Goal: Task Accomplishment & Management: Manage account settings

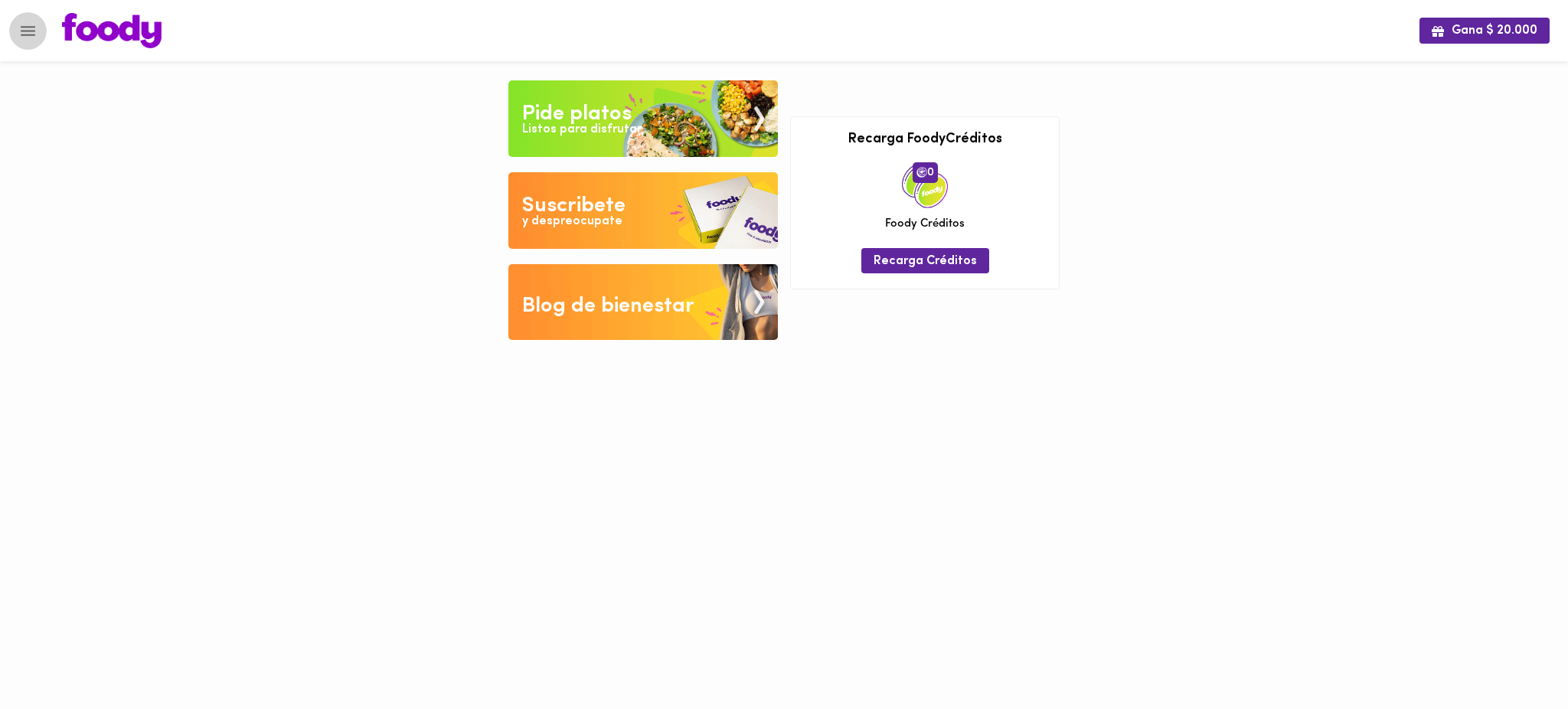
click at [26, 32] on icon "Menu" at bounding box center [28, 31] width 19 height 19
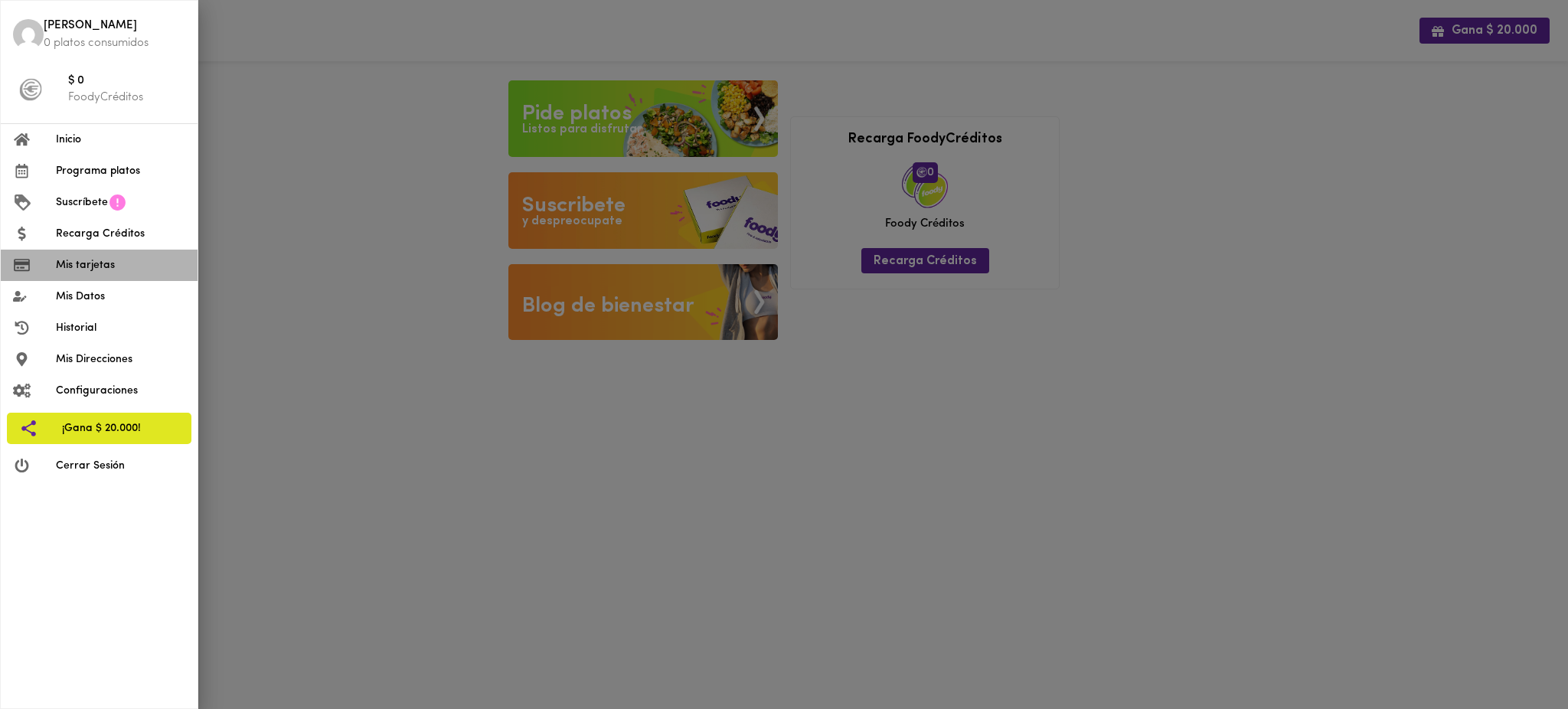
click at [98, 262] on span "Mis tarjetas" at bounding box center [120, 265] width 130 height 16
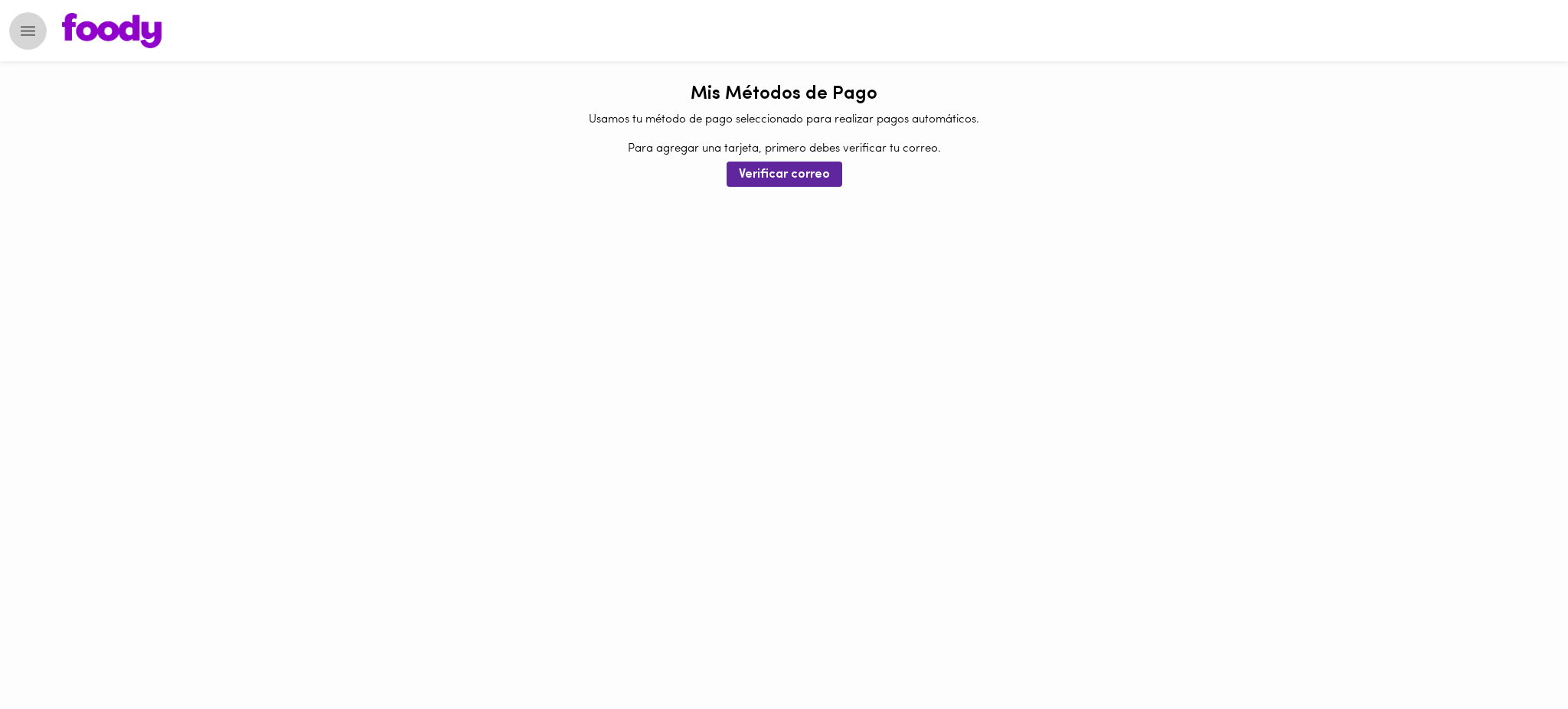
click at [33, 31] on icon "Menu" at bounding box center [27, 30] width 14 height 10
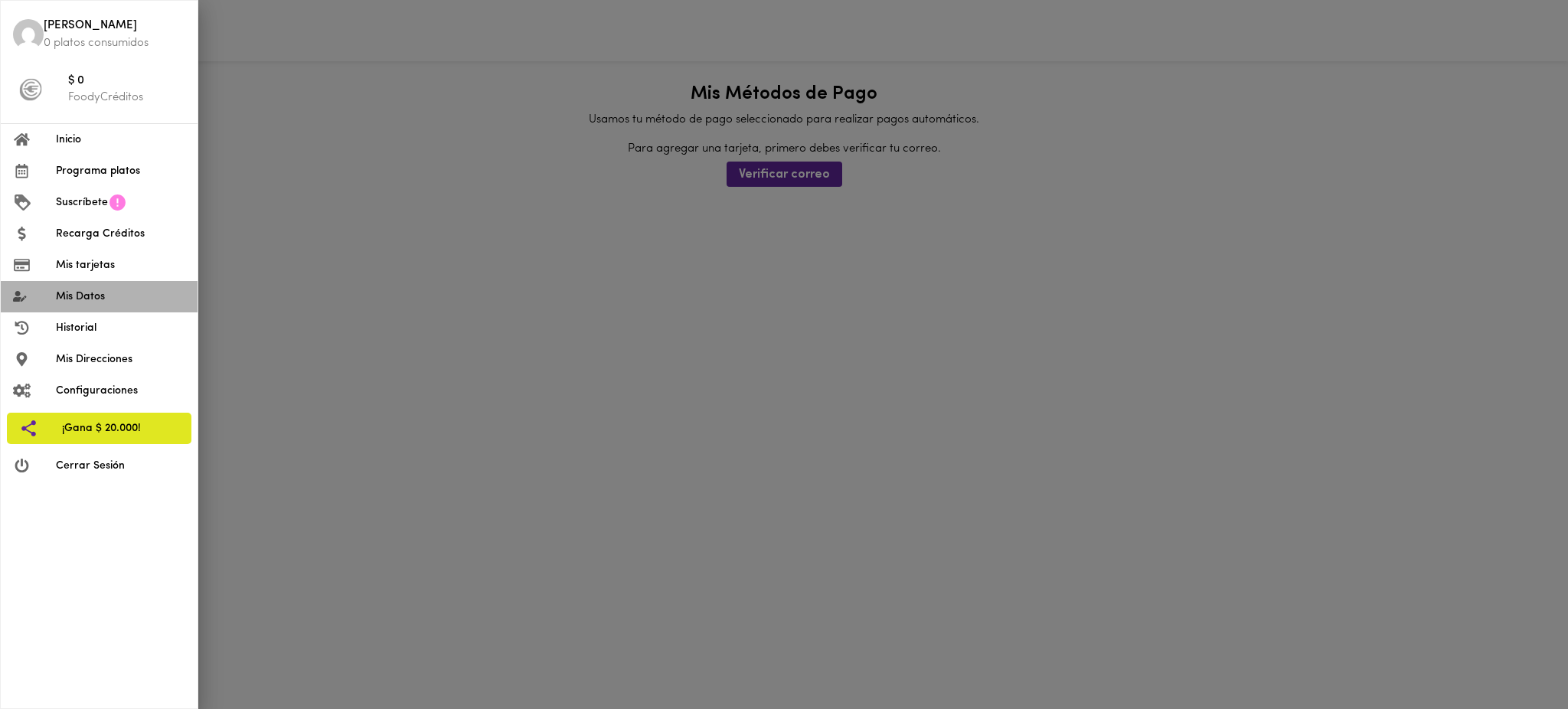
click at [95, 292] on span "Mis Datos" at bounding box center [120, 297] width 130 height 16
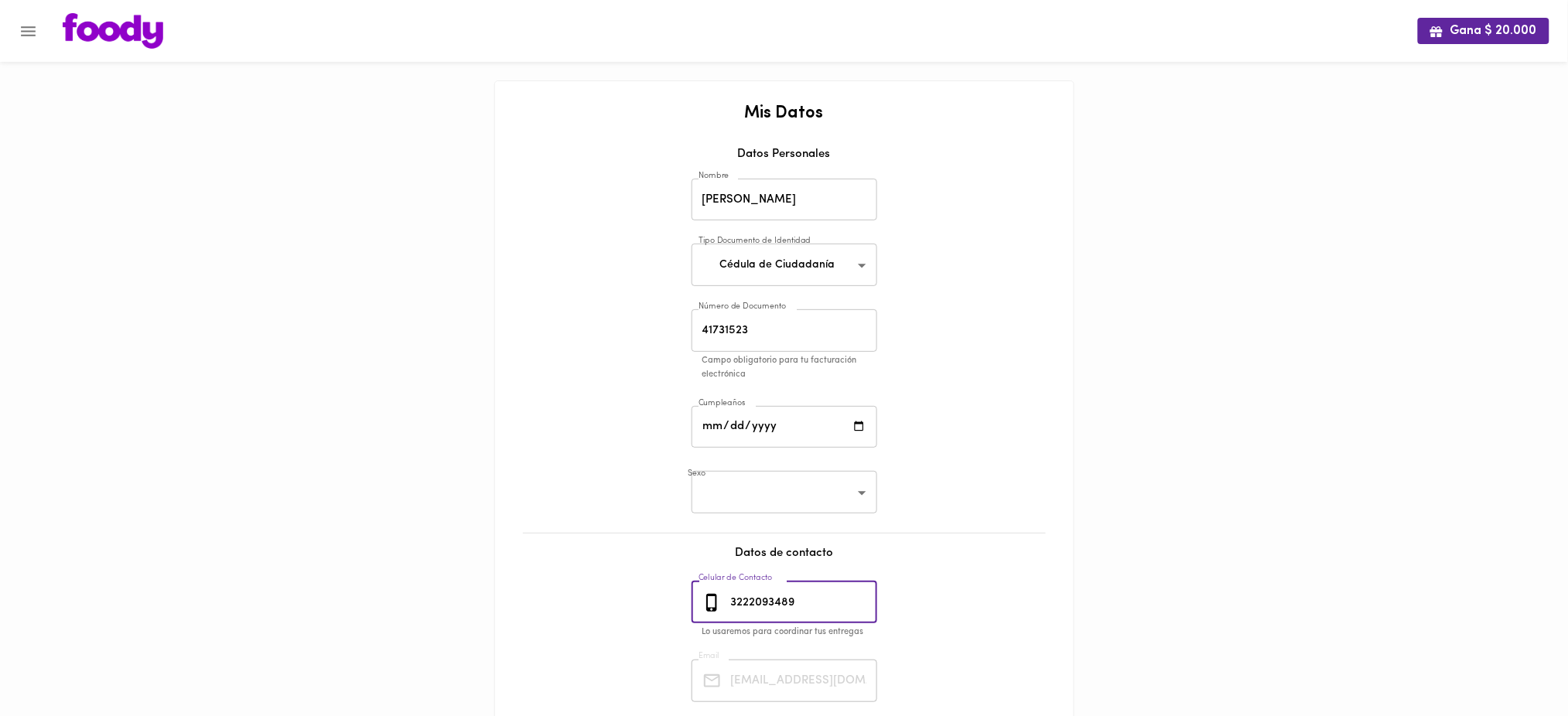
drag, startPoint x: 807, startPoint y: 599, endPoint x: 722, endPoint y: 603, distance: 85.1
click at [722, 603] on div "3222093489 Celular de Contacto" at bounding box center [785, 603] width 186 height 43
click at [32, 30] on icon "Menu" at bounding box center [28, 30] width 14 height 10
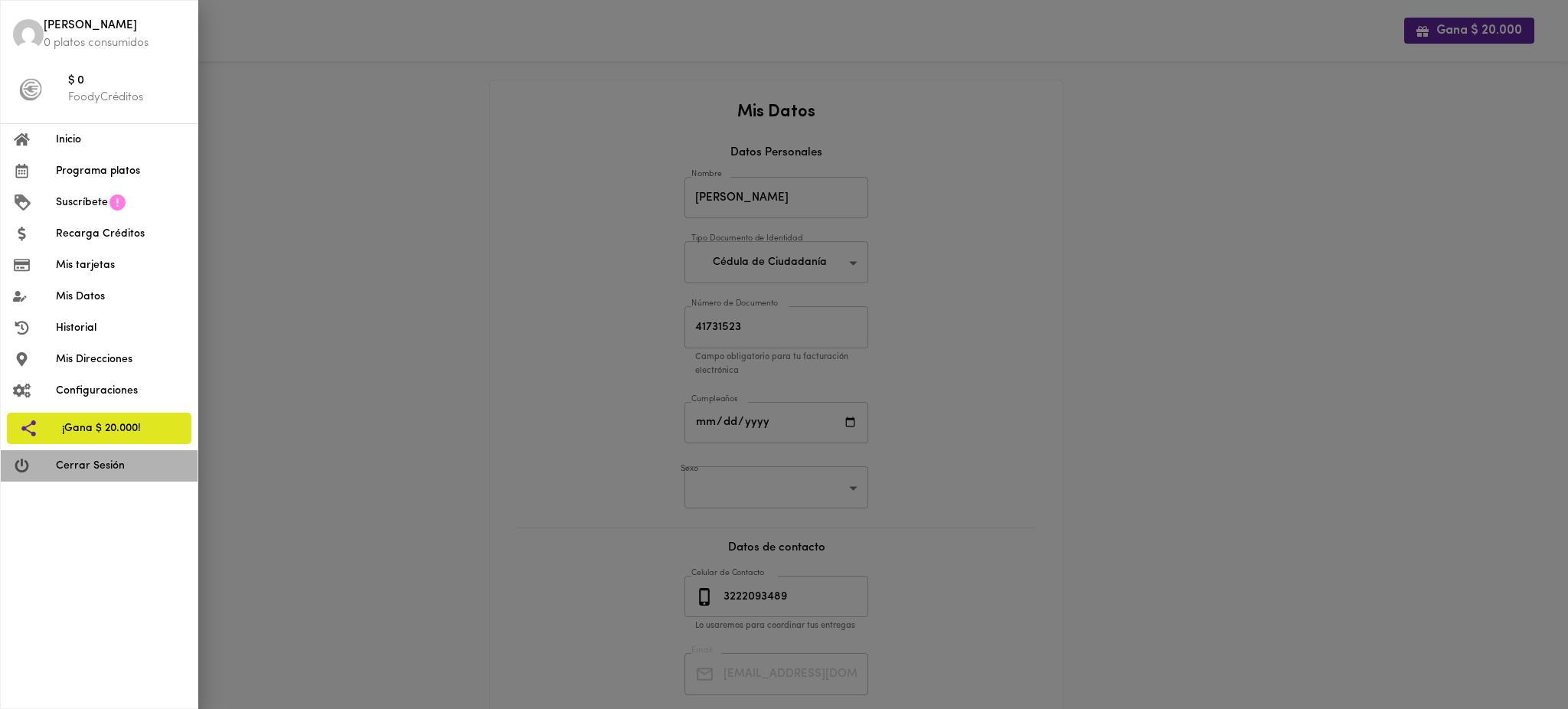
click at [79, 470] on span "Cerrar Sesión" at bounding box center [120, 466] width 130 height 16
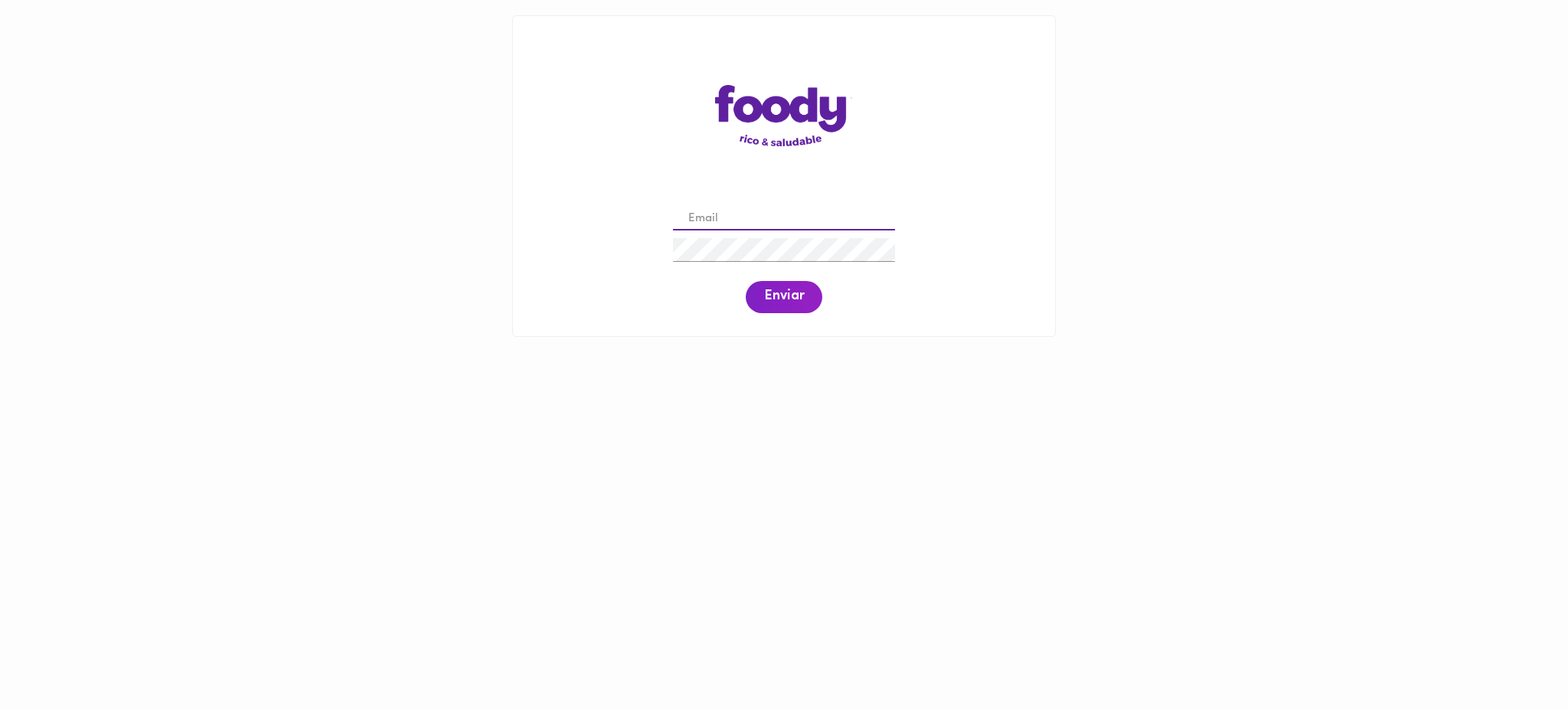
click at [726, 221] on input "email" at bounding box center [784, 219] width 222 height 24
paste input "[EMAIL_ADDRESS][DOMAIN_NAME]"
type input "[EMAIL_ADDRESS][DOMAIN_NAME]"
click at [690, 219] on input "[EMAIL_ADDRESS][DOMAIN_NAME]" at bounding box center [784, 219] width 222 height 24
click at [786, 292] on span "Enviar" at bounding box center [784, 297] width 40 height 17
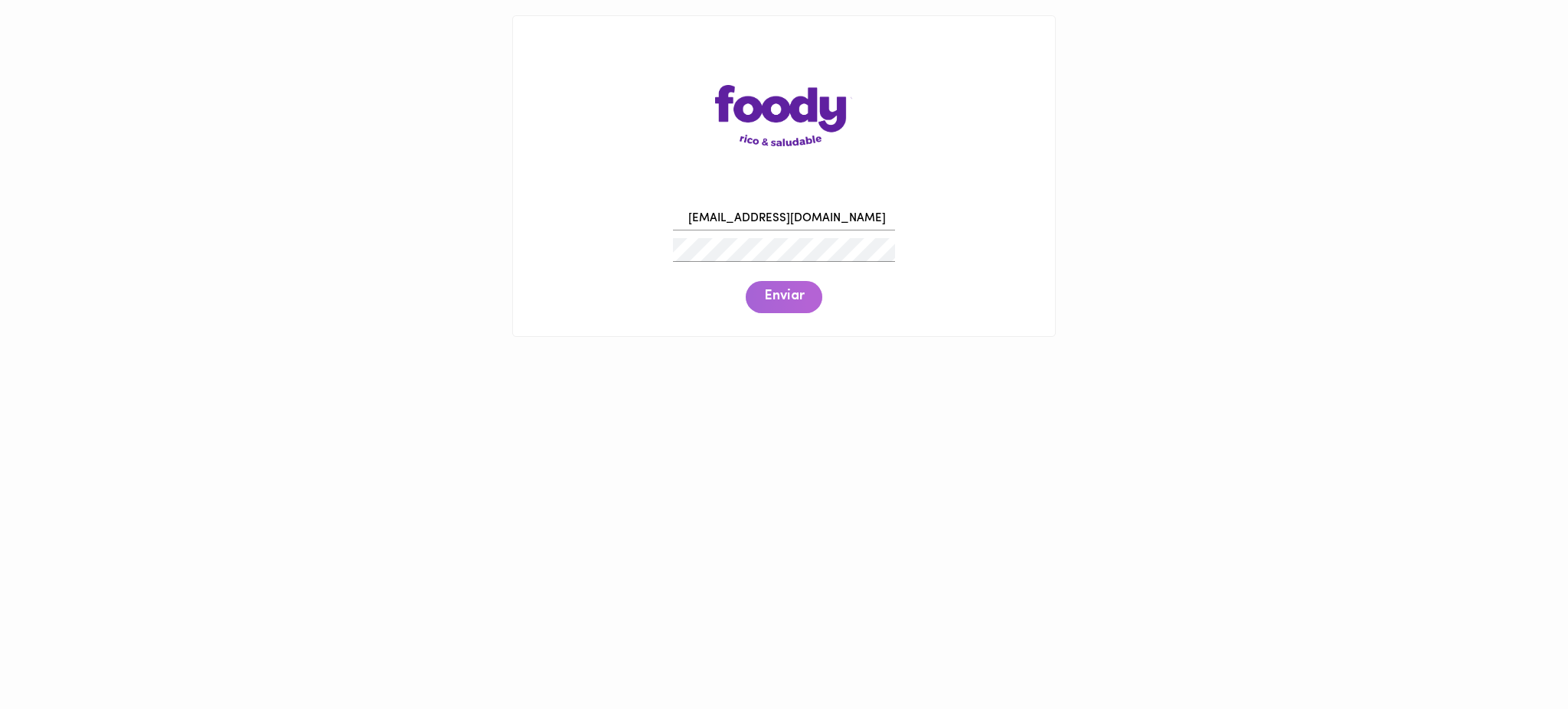
click at [777, 283] on button "Enviar" at bounding box center [784, 297] width 77 height 32
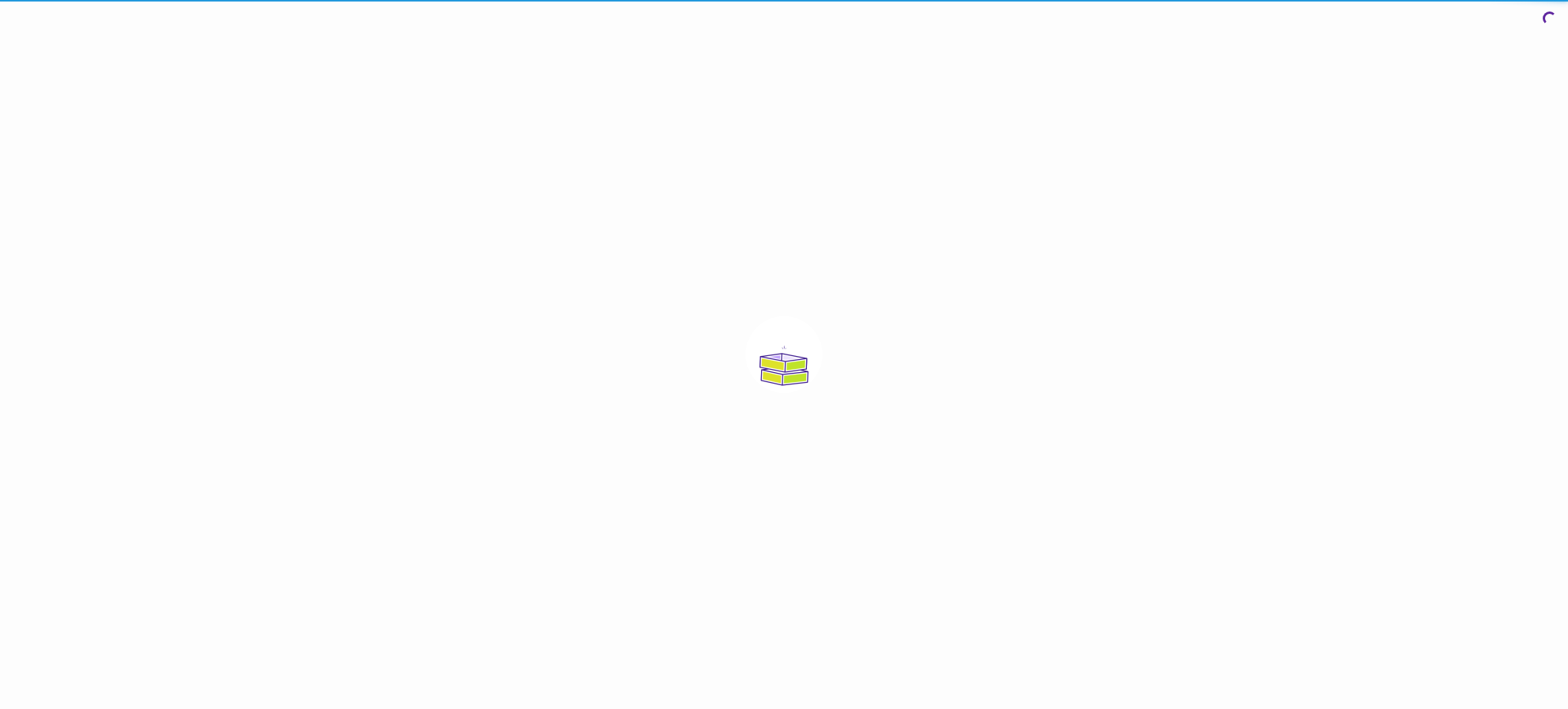
click at [777, 283] on div at bounding box center [784, 354] width 1568 height 709
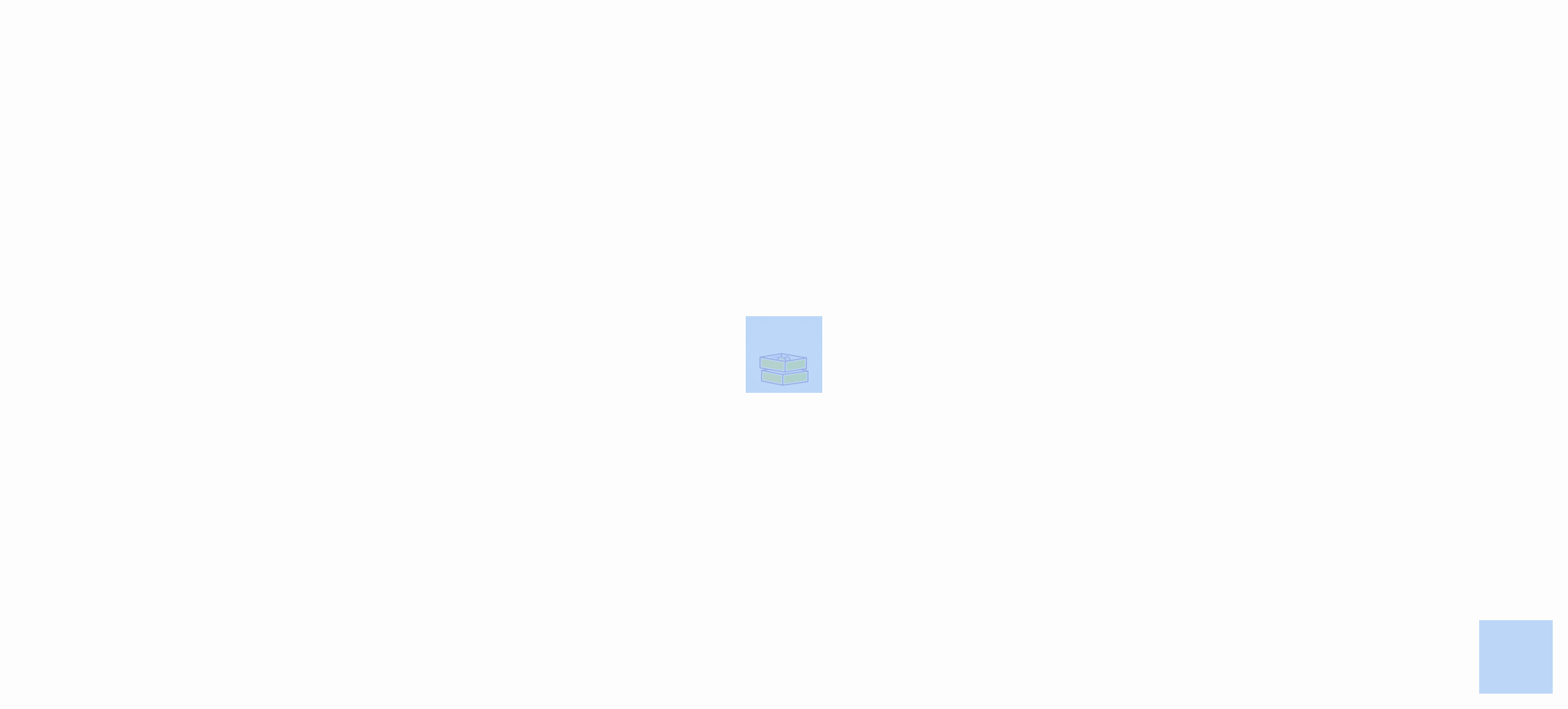
click at [777, 283] on div at bounding box center [784, 354] width 1568 height 709
